Goal: Task Accomplishment & Management: Use online tool/utility

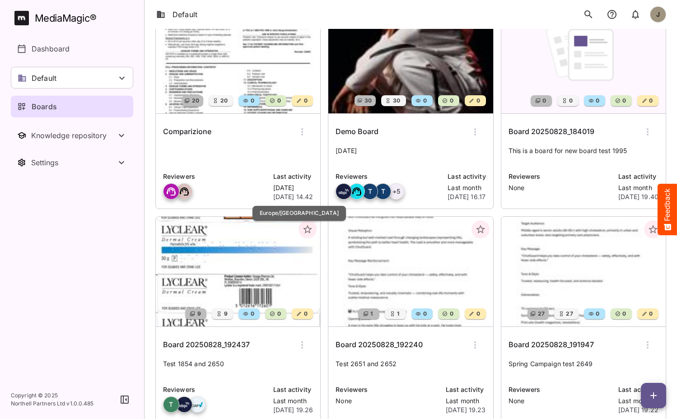
scroll to position [87, 0]
click at [96, 85] on div "Default" at bounding box center [72, 78] width 122 height 22
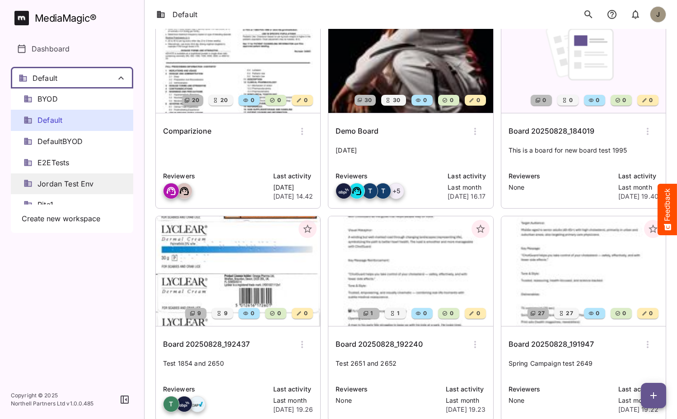
click at [66, 179] on span "Jordan Test Env" at bounding box center [66, 184] width 56 height 10
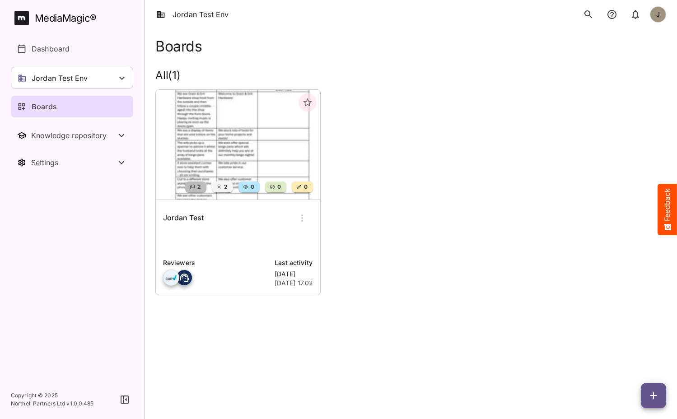
click at [252, 231] on div "Jordan Test Reviewers Last activity Yesterday 7th Oct 2025, 17.02" at bounding box center [238, 247] width 164 height 95
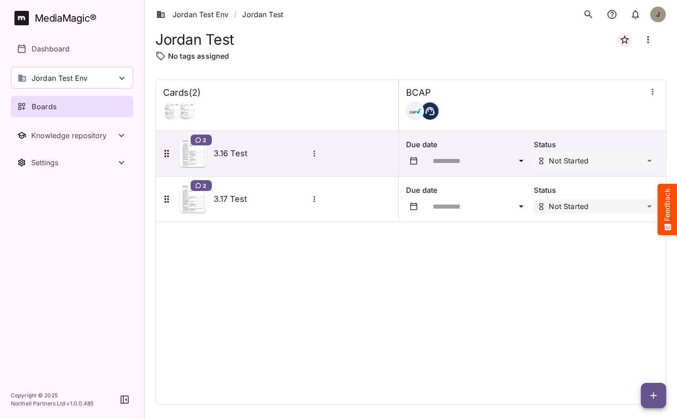
click at [559, 350] on div "Cards ( 2 ) BCAP 2 3.16 Test Due date Status Not Started 2 3.17 Test Due date S…" at bounding box center [410, 242] width 511 height 325
click at [652, 392] on icon "button" at bounding box center [654, 395] width 11 height 11
click at [385, 324] on div at bounding box center [338, 209] width 677 height 419
click at [354, 283] on div "Cards ( 2 ) BCAP 2 3.16 Test Due date Status Not Started 2 3.17 Test Due date S…" at bounding box center [410, 242] width 511 height 325
click at [325, 291] on div "Cards ( 2 ) BCAP 2 3.16 Test Due date Status Not Started 2 3.17 Test Due date S…" at bounding box center [410, 242] width 511 height 325
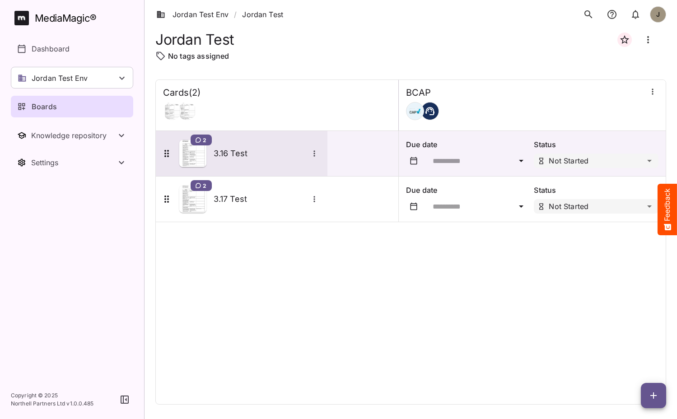
click at [254, 164] on div "2 3.16 Test" at bounding box center [240, 153] width 159 height 27
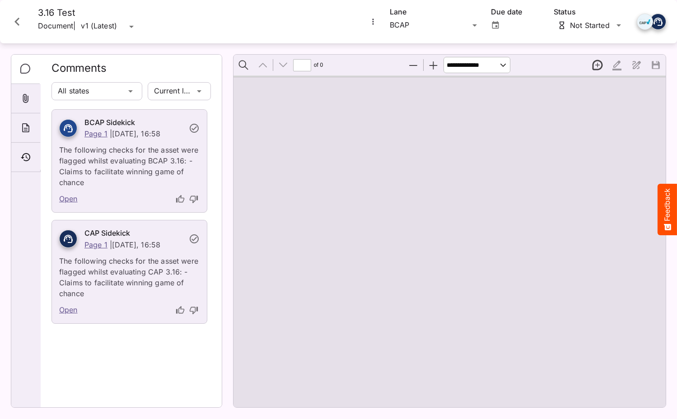
type input "*"
select select "******"
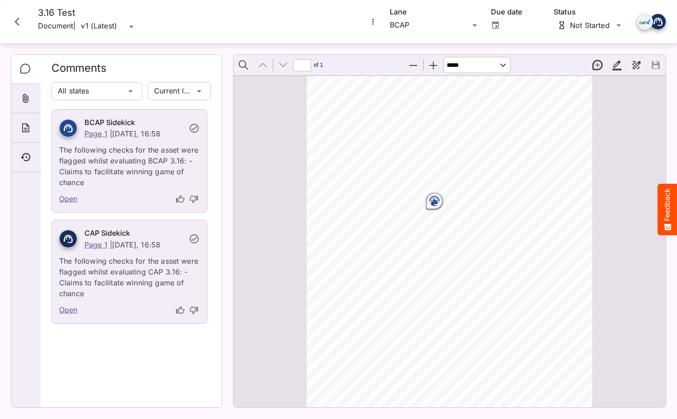
scroll to position [88, 0]
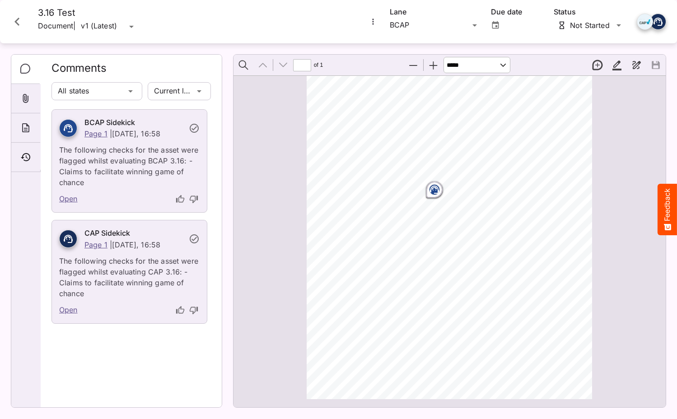
click at [175, 268] on p "The following checks for the asset were flagged whilst evaluating CAP 3.16: - C…" at bounding box center [129, 274] width 141 height 49
click at [434, 190] on circle "Page ⁨1⁩" at bounding box center [433, 190] width 1 height 1
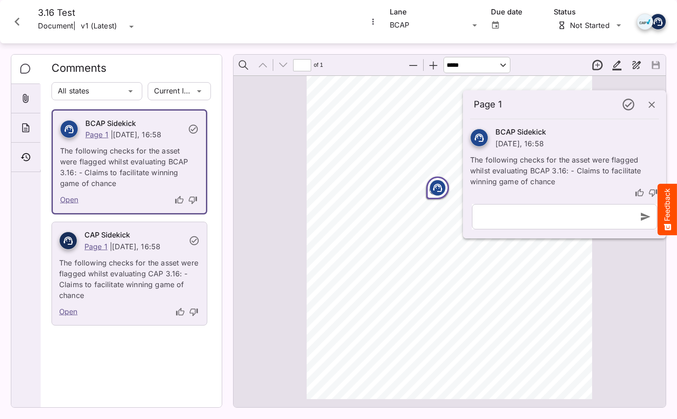
click at [431, 195] on div "Page ⁨1⁩" at bounding box center [438, 188] width 16 height 16
click at [652, 109] on icon "button" at bounding box center [652, 104] width 11 height 11
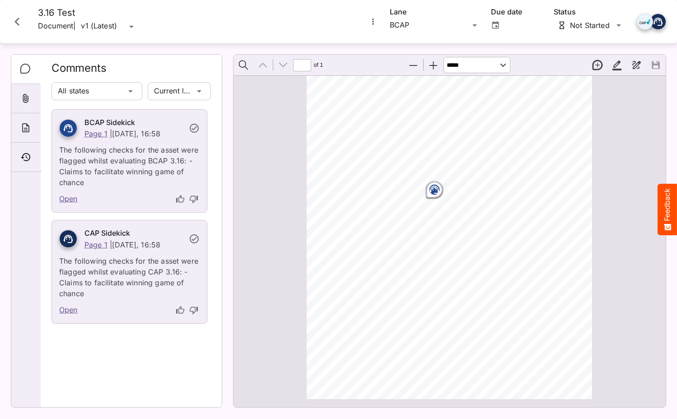
click at [7, 33] on div at bounding box center [17, 21] width 27 height 29
click at [14, 23] on icon "Close card" at bounding box center [17, 22] width 16 height 16
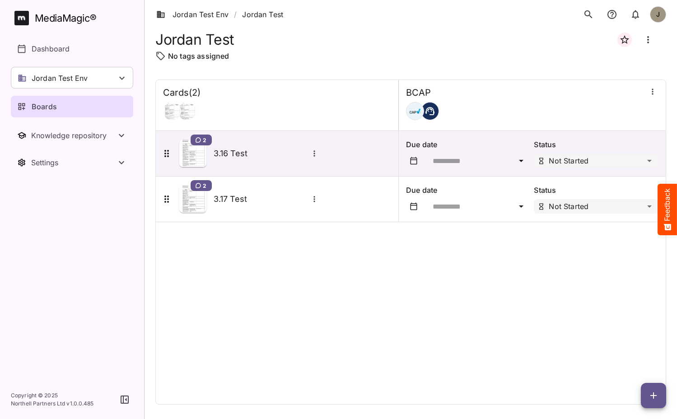
click at [256, 302] on div "Cards ( 2 ) BCAP 2 3.16 Test Due date Status Not Started 2 3.17 Test Due date S…" at bounding box center [410, 242] width 511 height 325
